Goal: Task Accomplishment & Management: Use online tool/utility

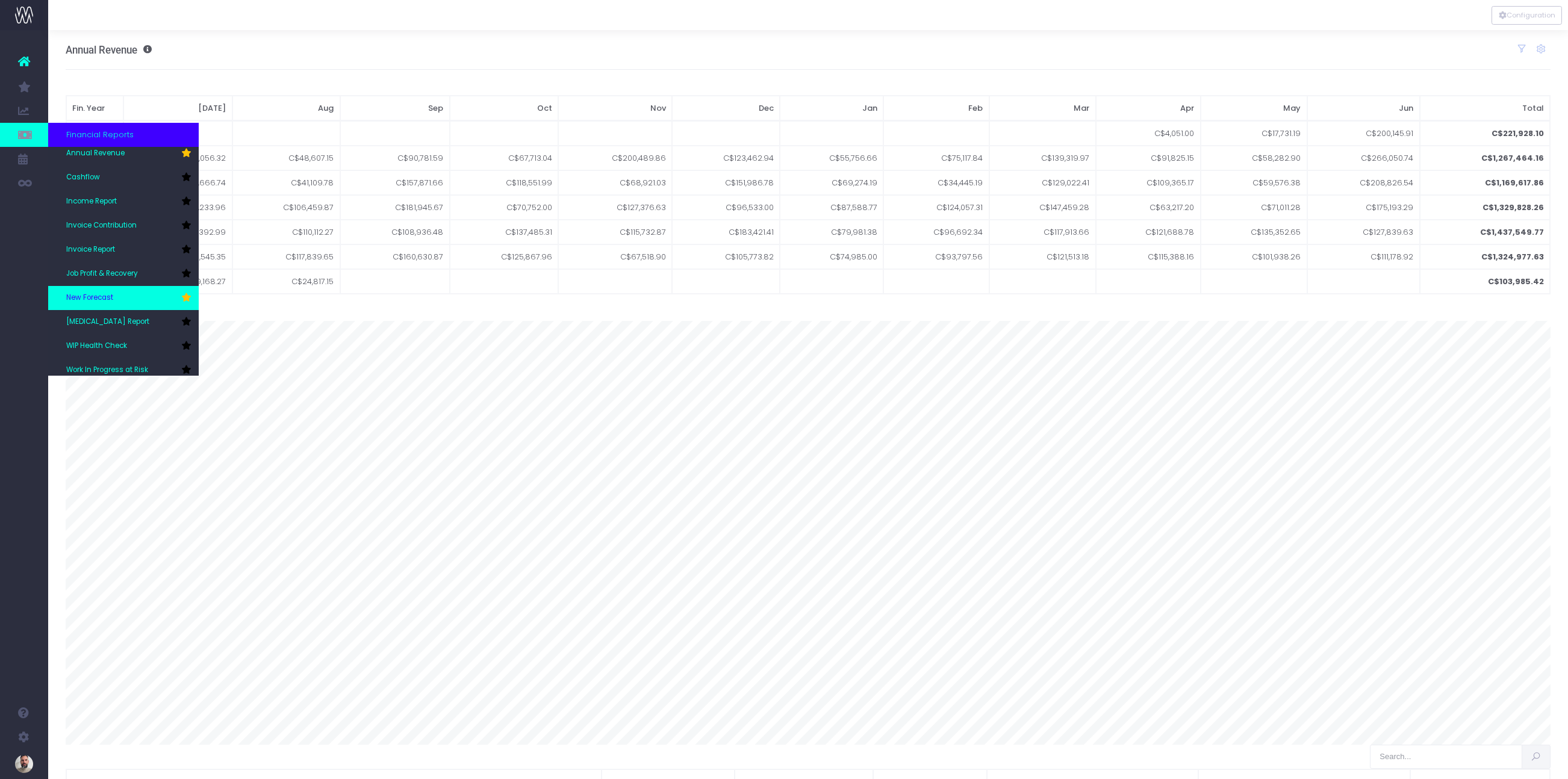
scroll to position [36, 0]
click at [101, 288] on span "New Forecast" at bounding box center [89, 291] width 47 height 11
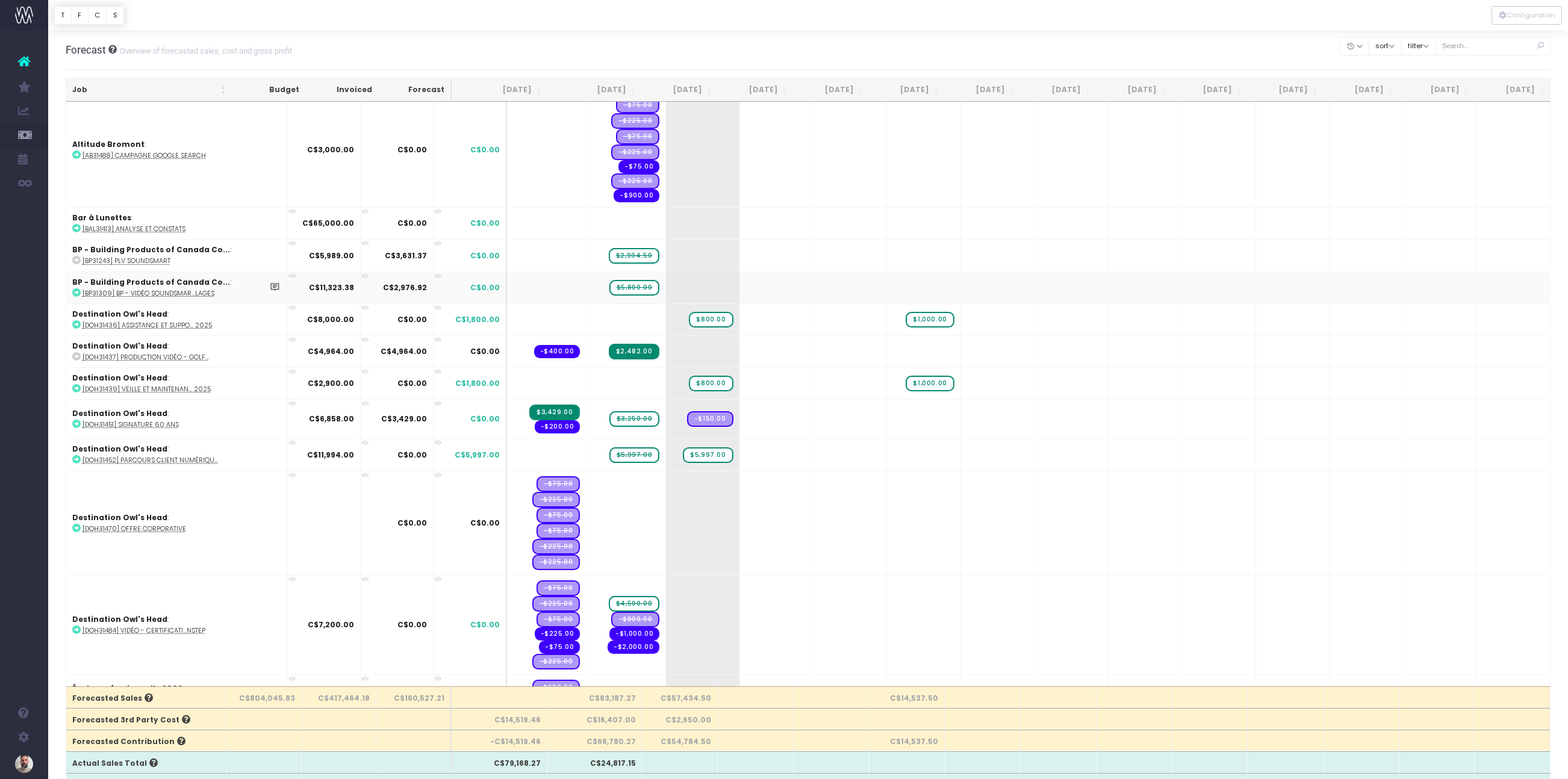
scroll to position [10, 0]
drag, startPoint x: 610, startPoint y: 288, endPoint x: 659, endPoint y: 283, distance: 49.3
drag, startPoint x: 615, startPoint y: 254, endPoint x: 684, endPoint y: 250, distance: 69.1
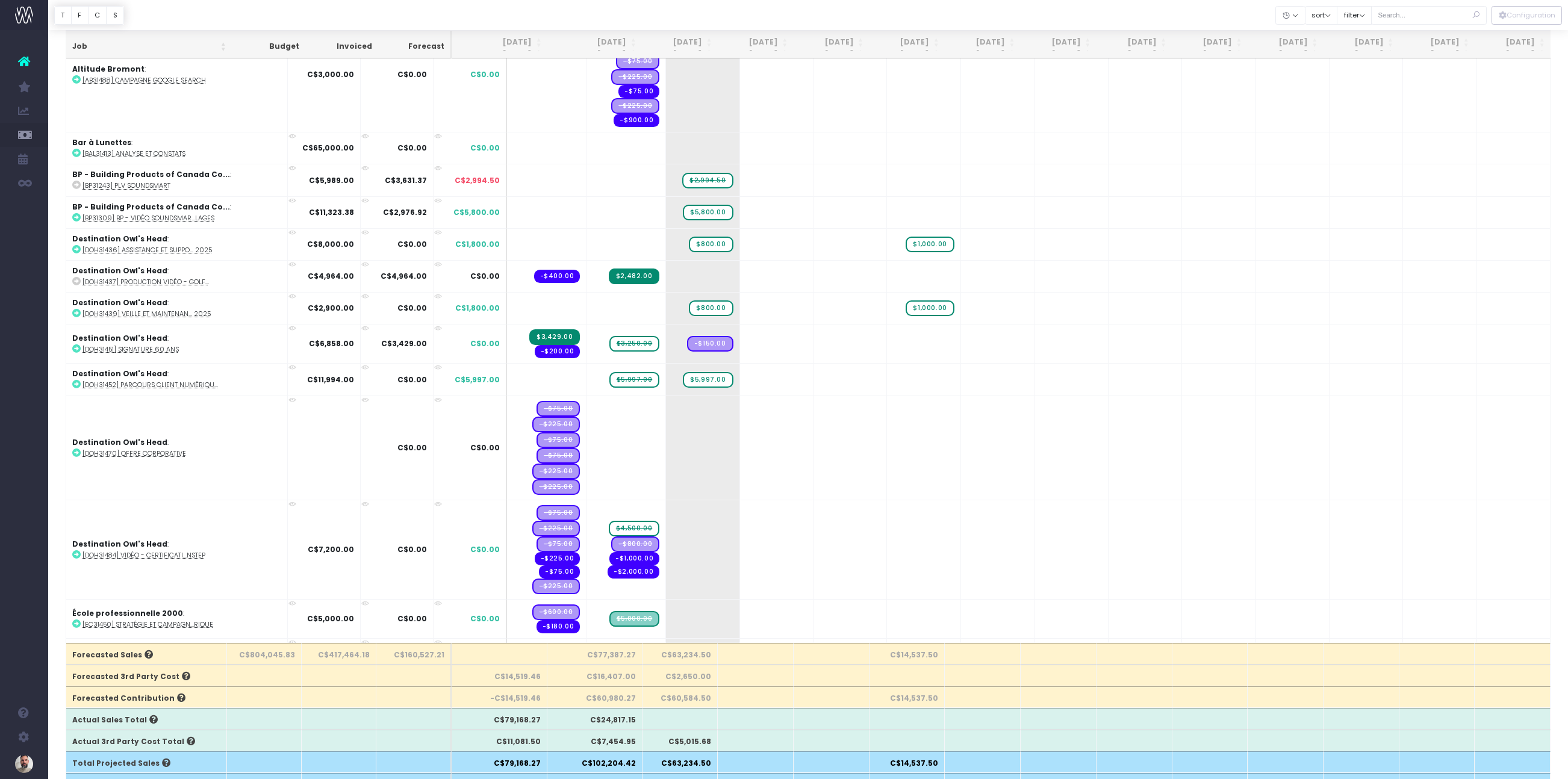
scroll to position [0, 0]
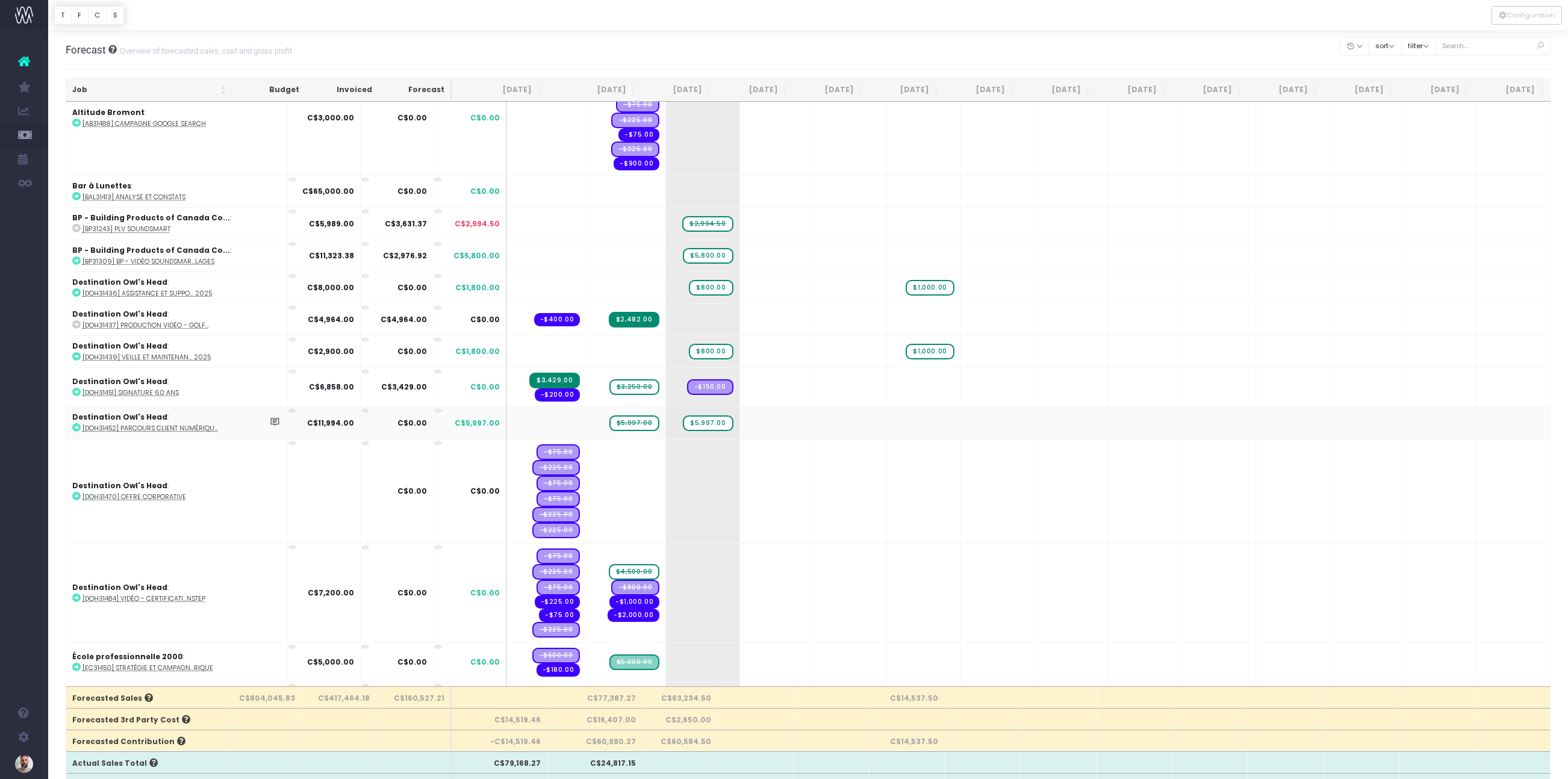
click at [117, 430] on abbr "[DOH31452] Parcours client numériqu..." at bounding box center [150, 428] width 135 height 9
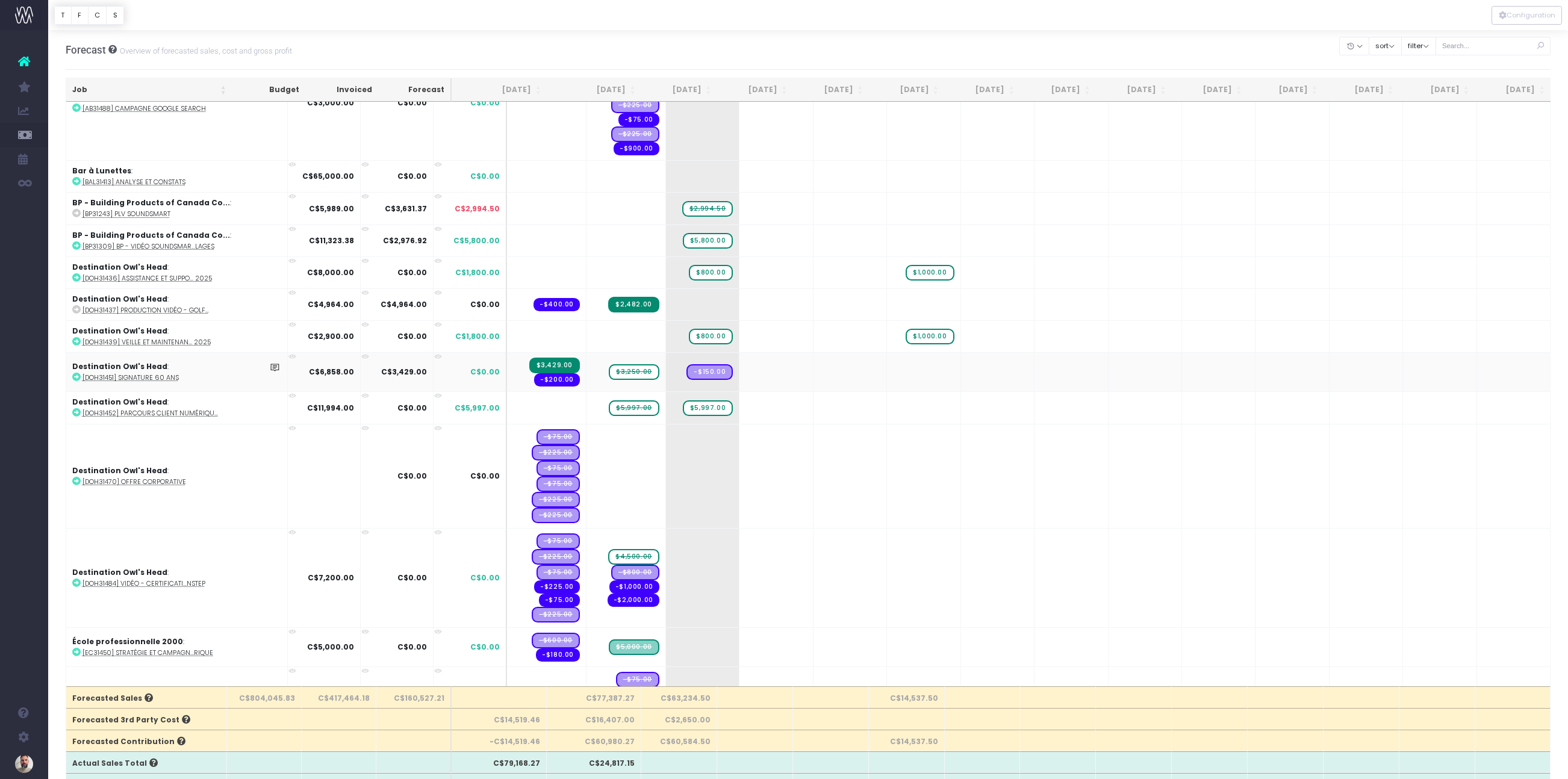
scroll to position [62, 0]
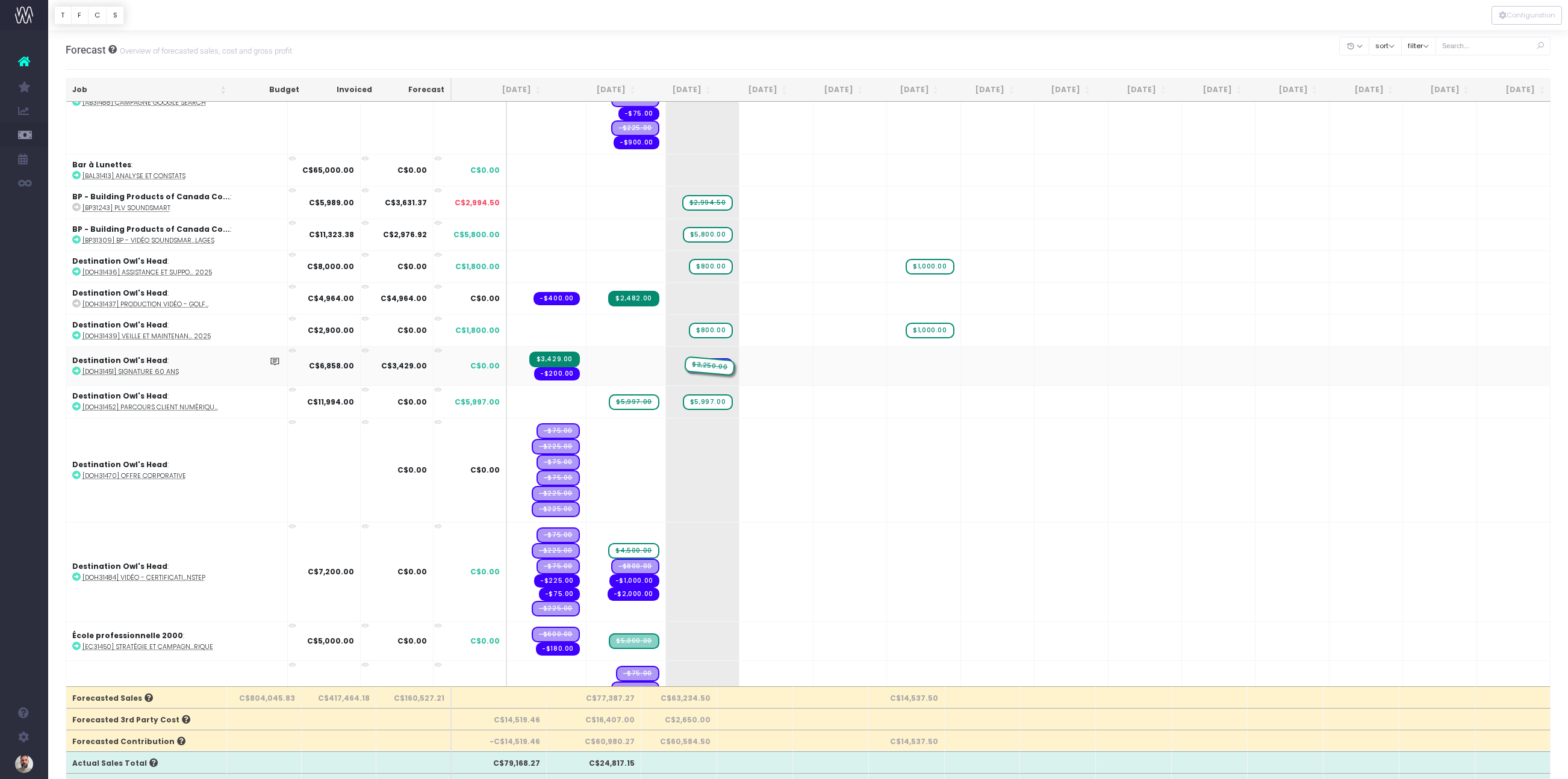
drag, startPoint x: 608, startPoint y: 366, endPoint x: 660, endPoint y: 370, distance: 52.2
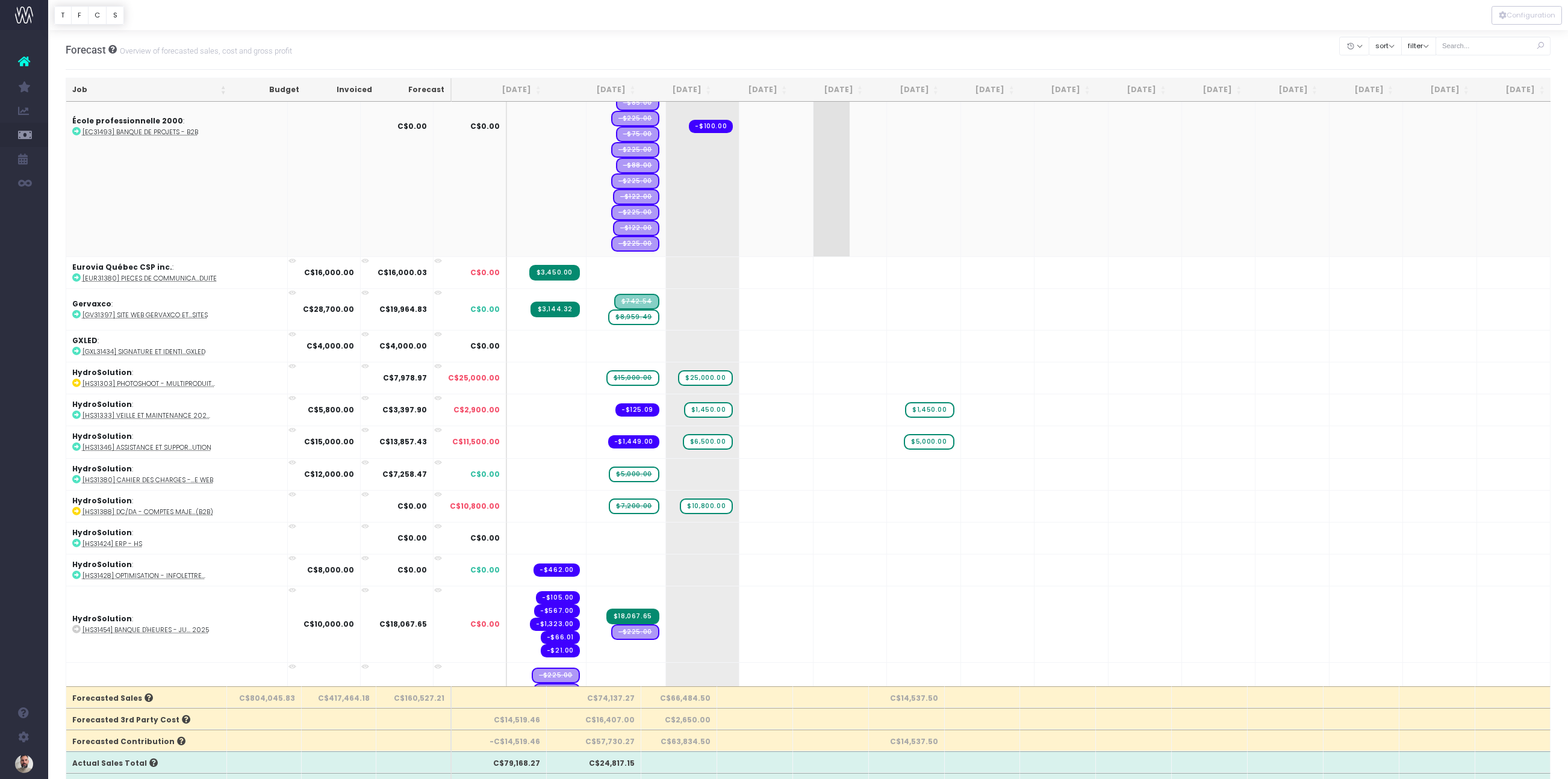
scroll to position [5, 0]
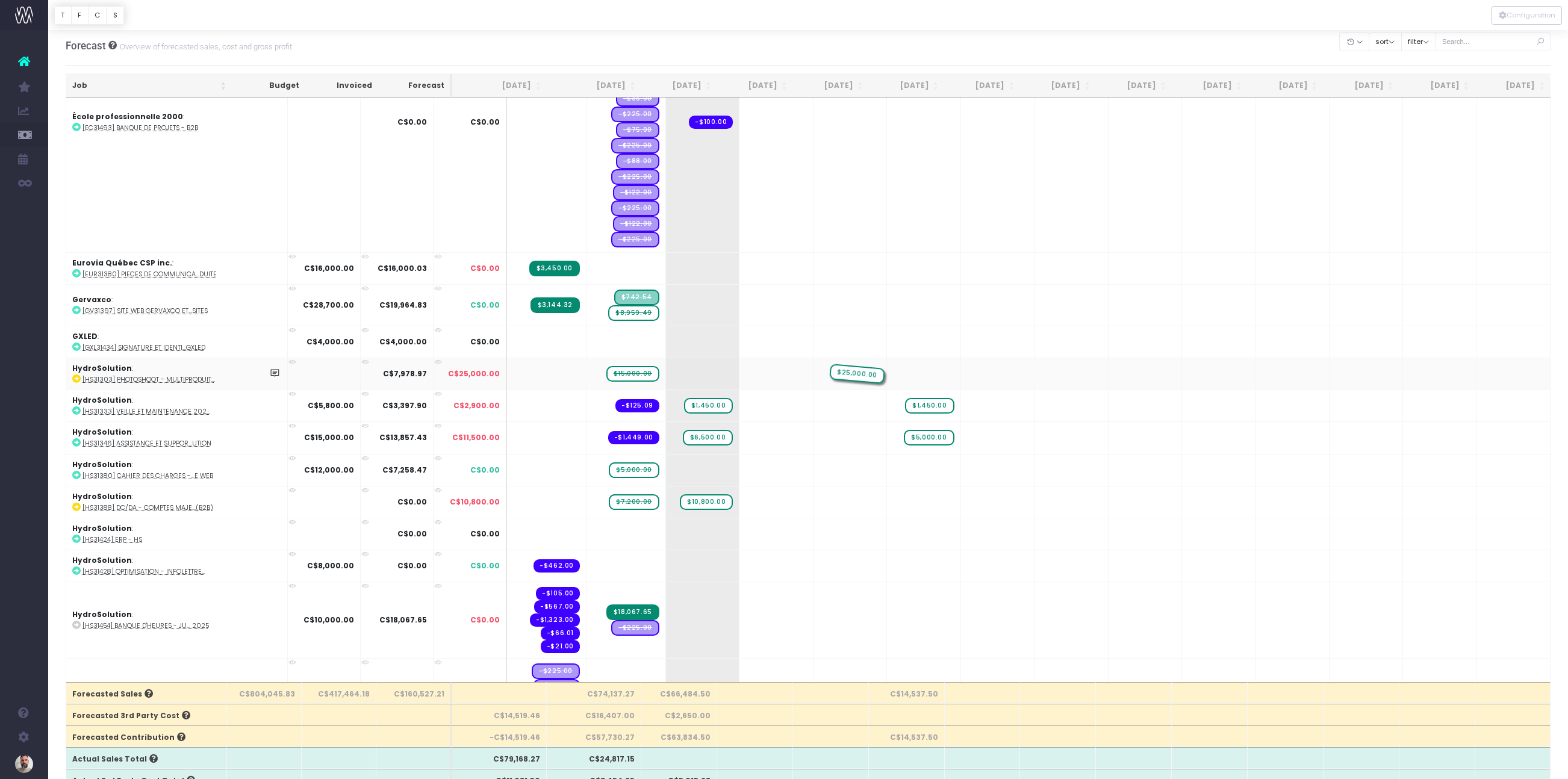
drag, startPoint x: 688, startPoint y: 362, endPoint x: 872, endPoint y: 351, distance: 184.3
drag, startPoint x: 642, startPoint y: 357, endPoint x: 751, endPoint y: 351, distance: 109.2
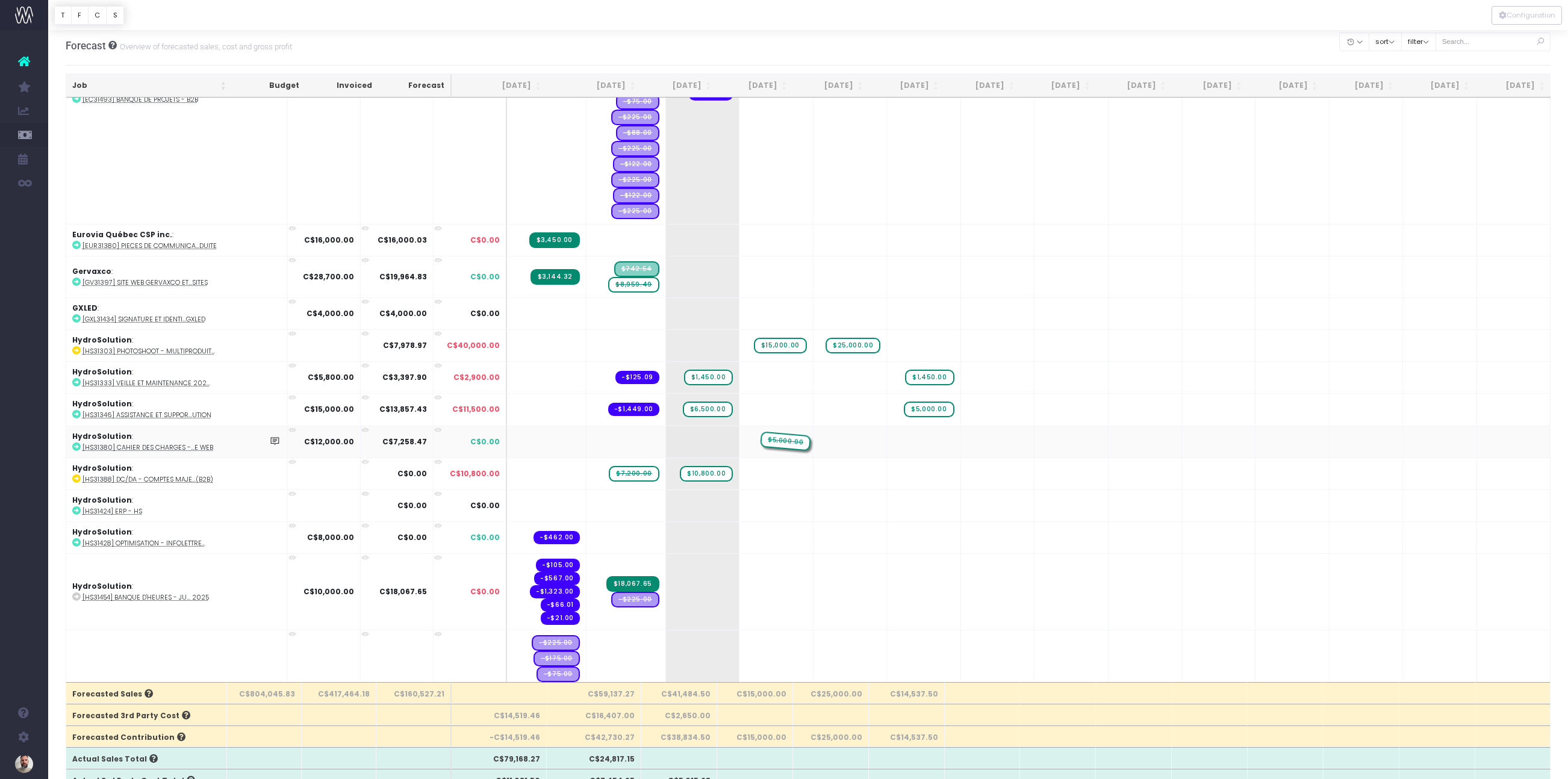
drag, startPoint x: 605, startPoint y: 431, endPoint x: 787, endPoint y: 421, distance: 182.3
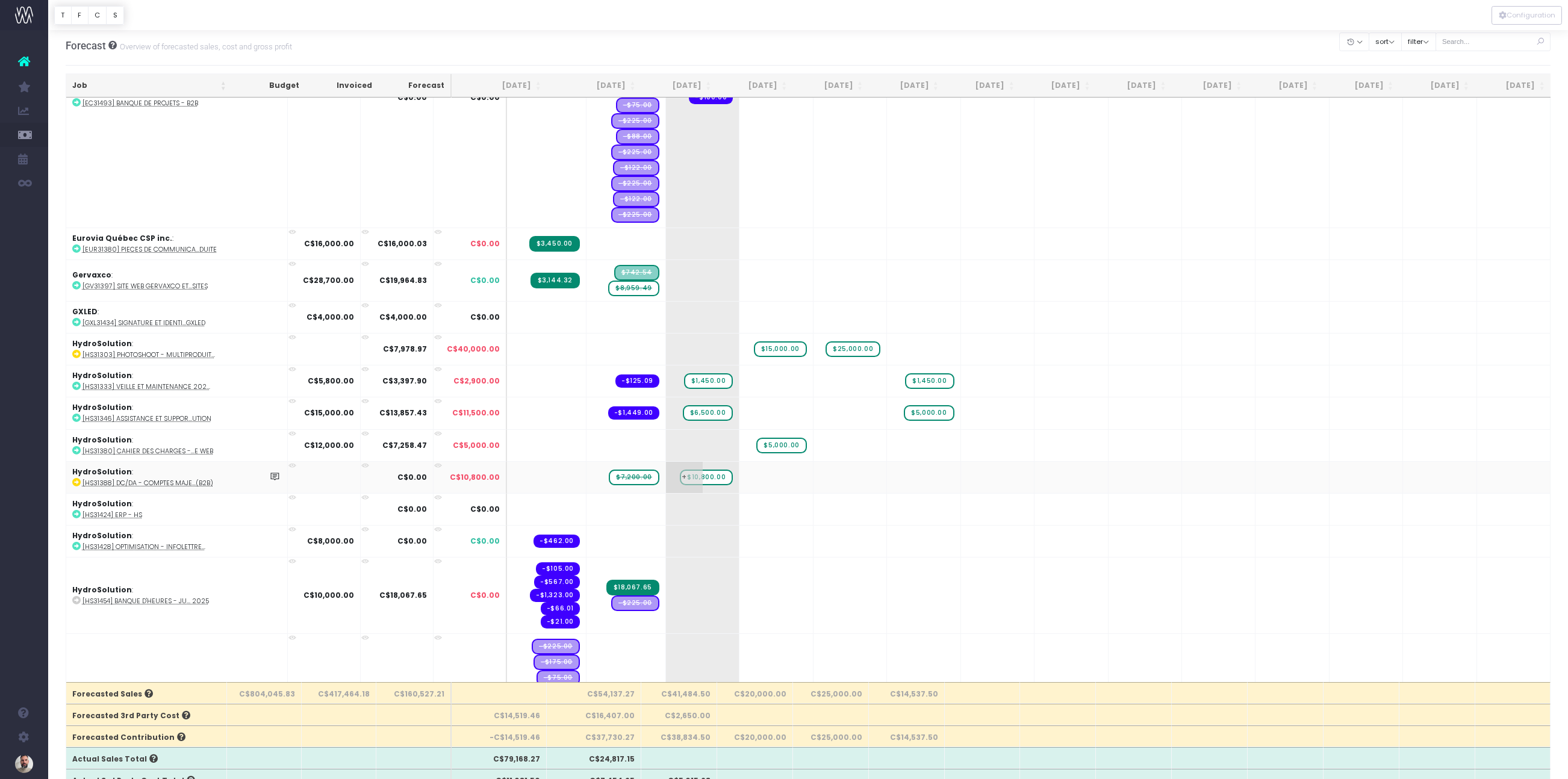
scroll to position [772, 0]
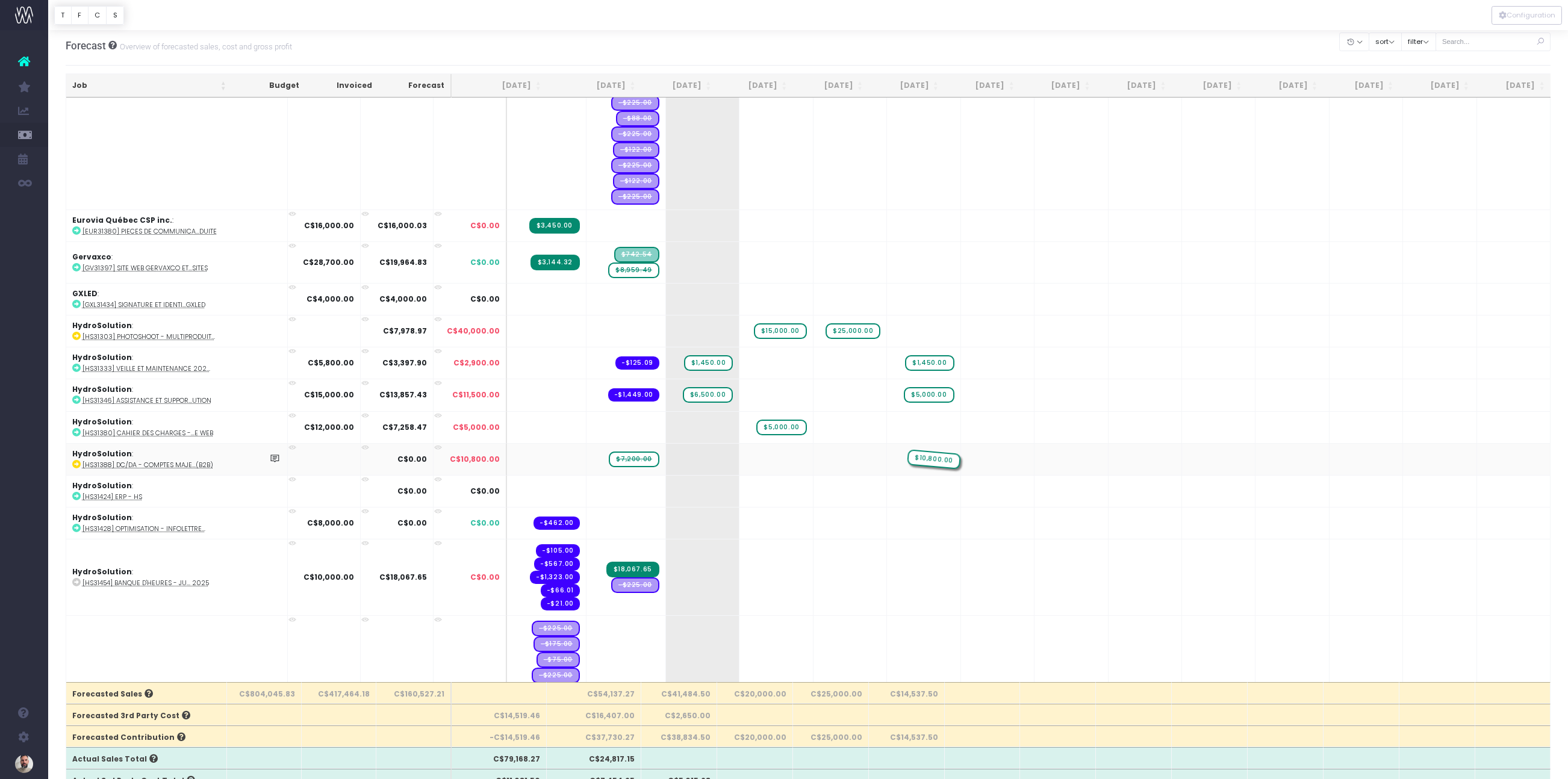
drag, startPoint x: 687, startPoint y: 447, endPoint x: 885, endPoint y: 436, distance: 198.3
drag, startPoint x: 606, startPoint y: 447, endPoint x: 840, endPoint y: 438, distance: 234.2
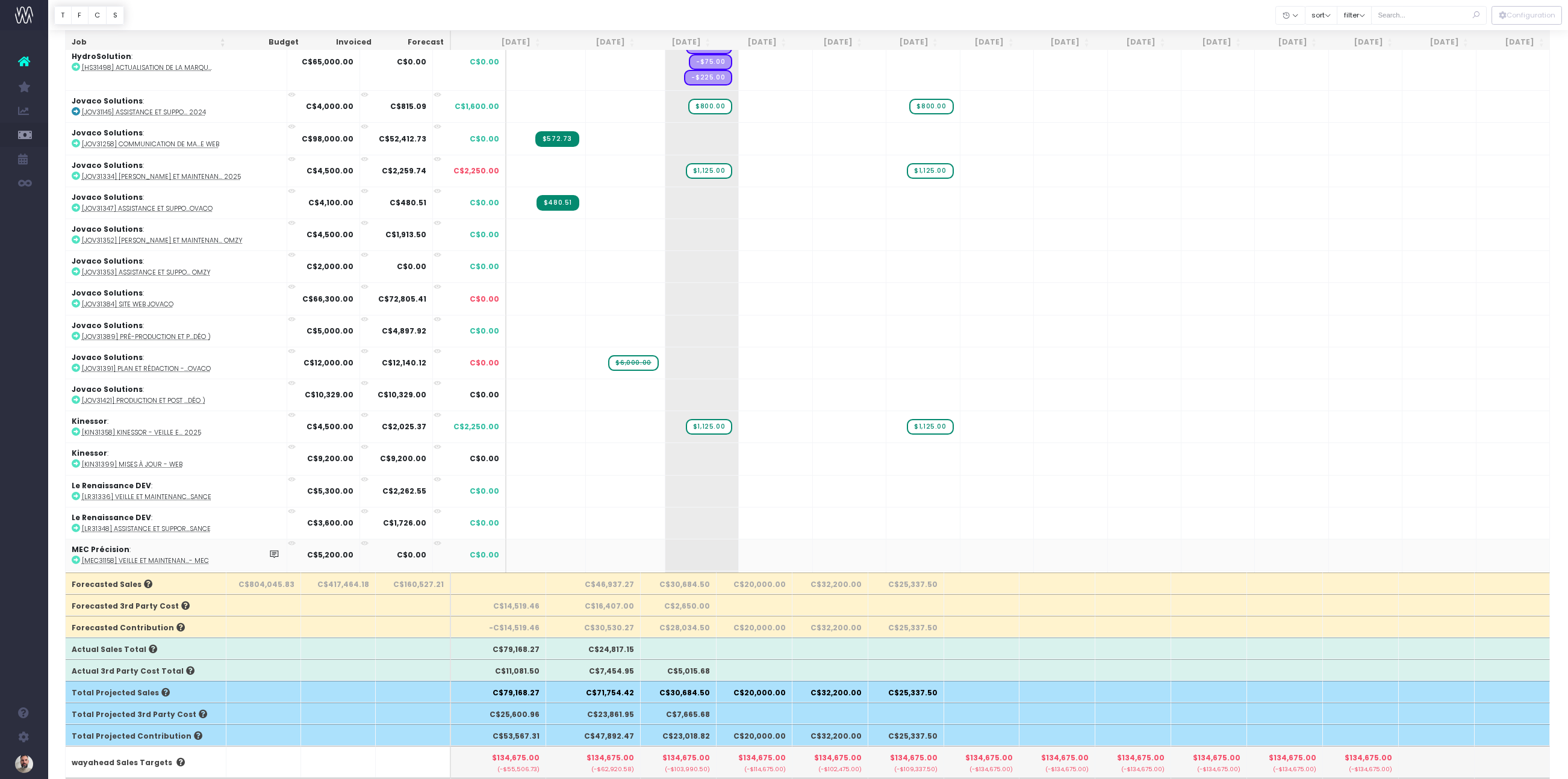
scroll to position [2402, 0]
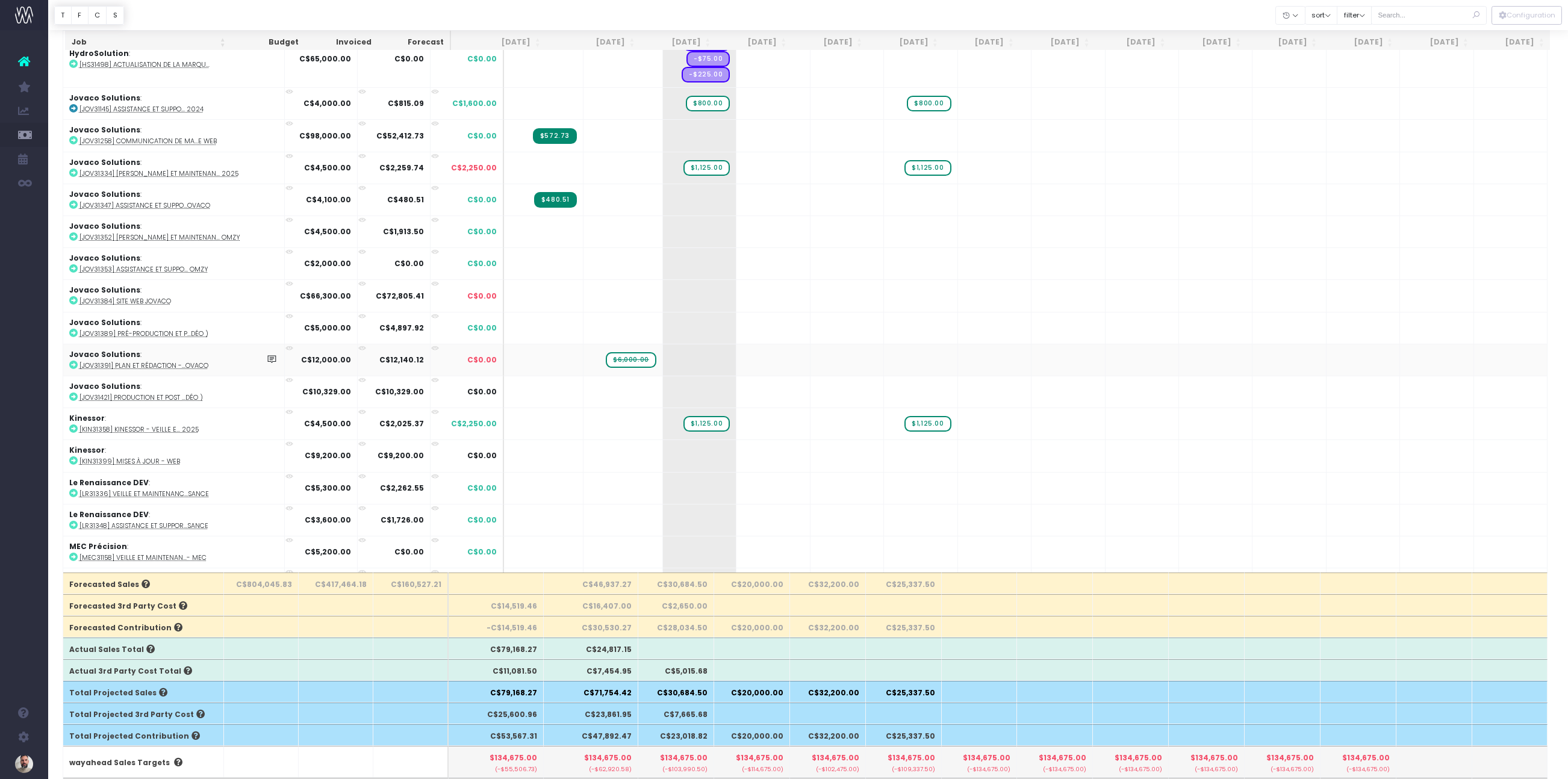
click at [612, 353] on span "$6,000.00" at bounding box center [630, 360] width 50 height 16
click at [612, 353] on span "$6,000.00" at bounding box center [632, 360] width 50 height 16
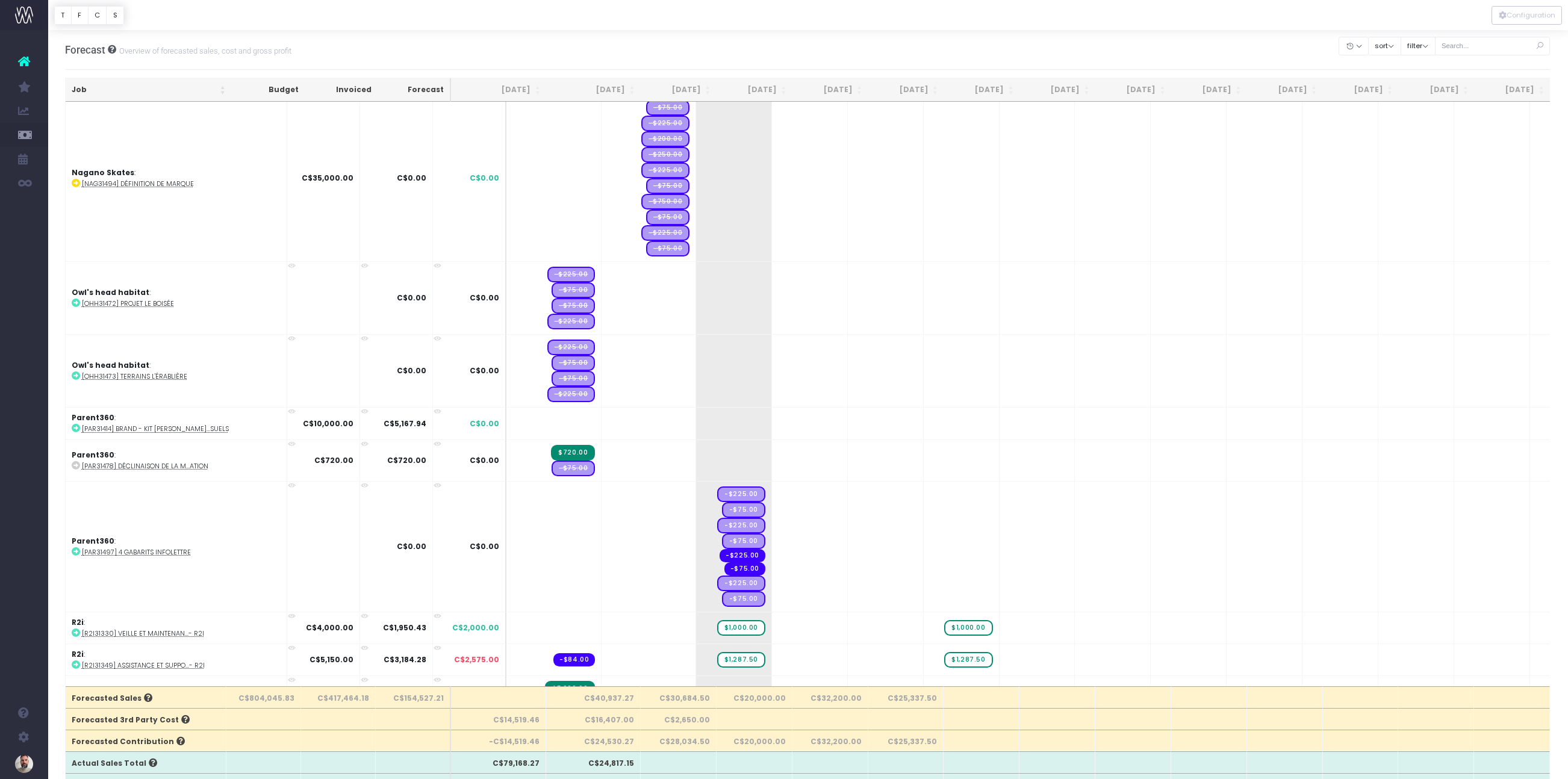
scroll to position [3093, 0]
